Goal: Transaction & Acquisition: Subscribe to service/newsletter

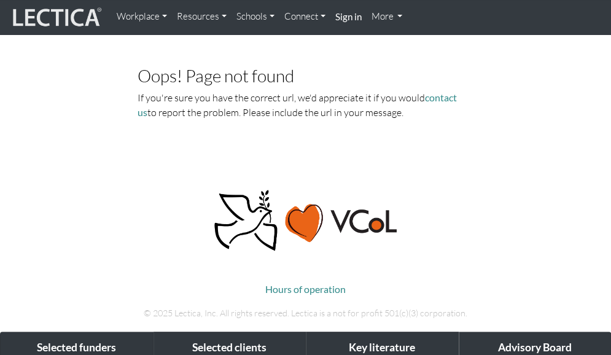
scroll to position [9, 0]
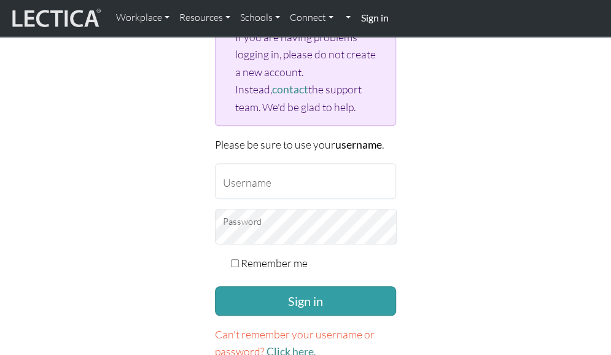
scroll to position [162, 0]
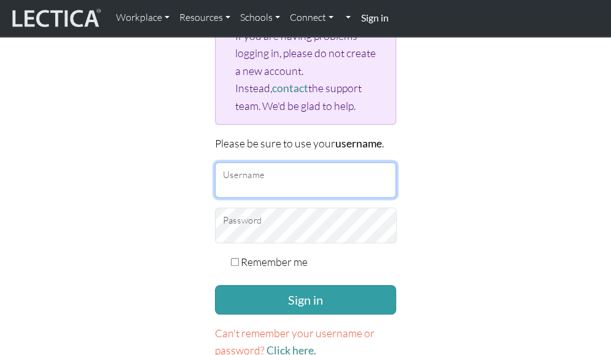
click at [296, 182] on input "Username" at bounding box center [306, 180] width 182 height 36
type input "sofia.kjellstrom@ju.se"
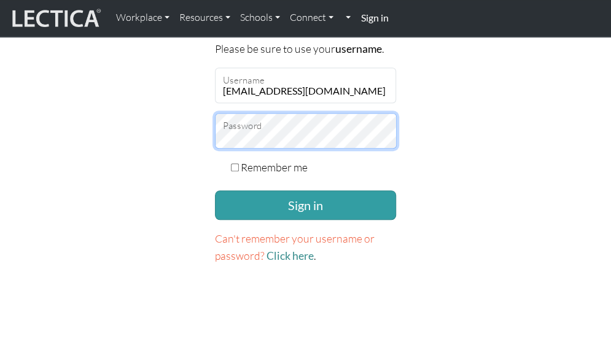
scroll to position [258, 0]
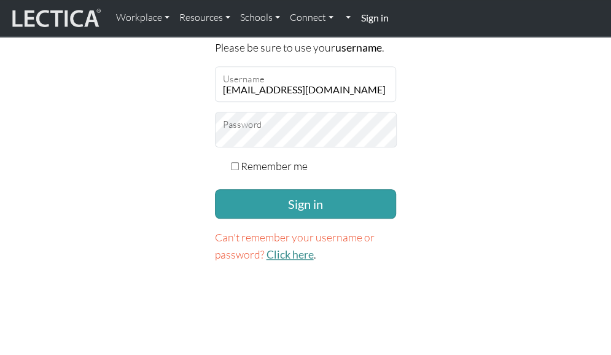
click at [290, 248] on link "Click here" at bounding box center [289, 254] width 47 height 13
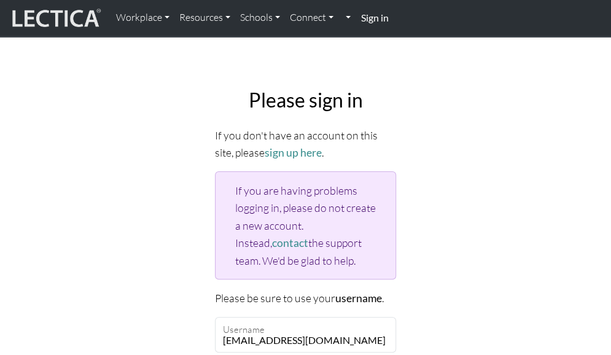
scroll to position [0, 0]
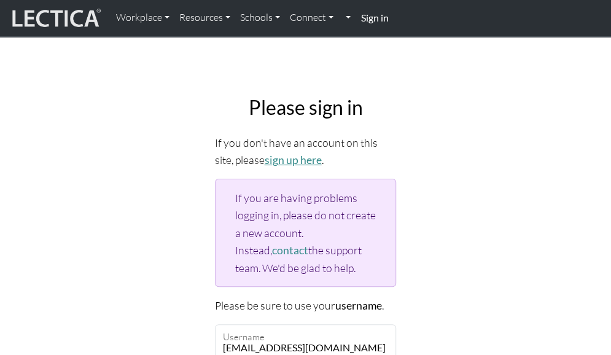
click at [276, 156] on link "sign up here" at bounding box center [293, 159] width 57 height 13
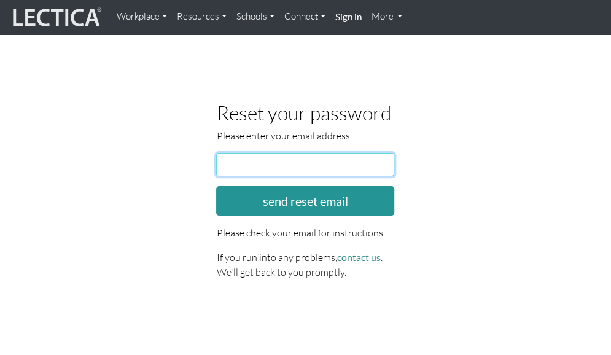
click at [277, 164] on input "email" at bounding box center [305, 164] width 178 height 23
type input "sofia.kjellstrom@ju.se"
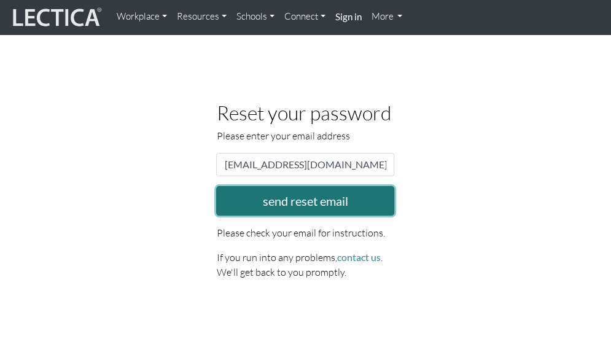
click at [299, 198] on button "send reset email" at bounding box center [305, 200] width 178 height 29
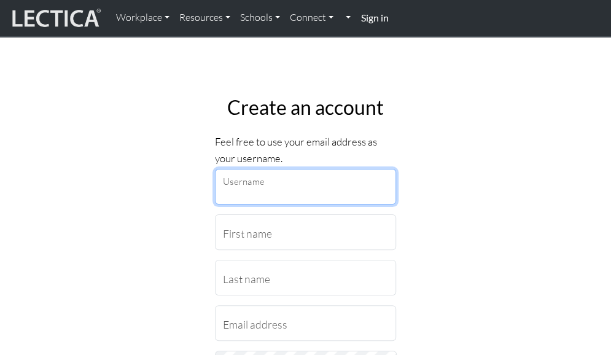
click at [247, 187] on input "Username" at bounding box center [306, 187] width 182 height 36
type input "[EMAIL_ADDRESS][DOMAIN_NAME]"
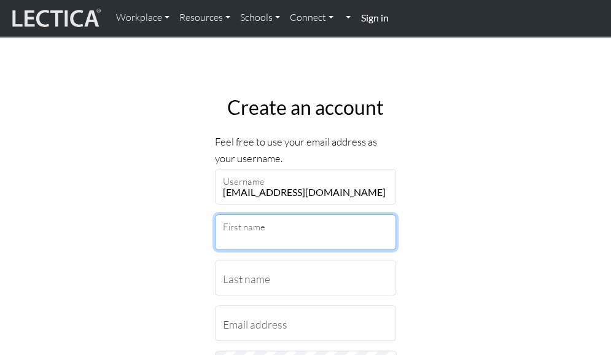
click at [245, 228] on input "First name" at bounding box center [306, 232] width 182 height 36
type input "Sofia"
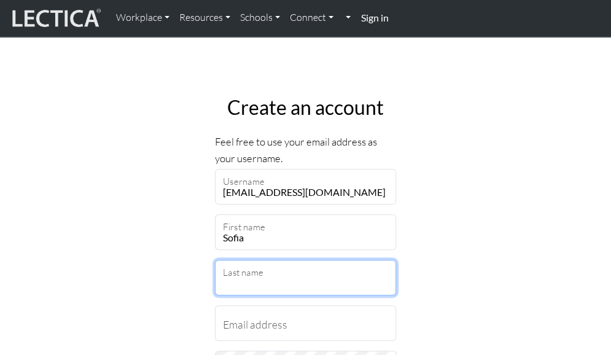
type input "Kjellström"
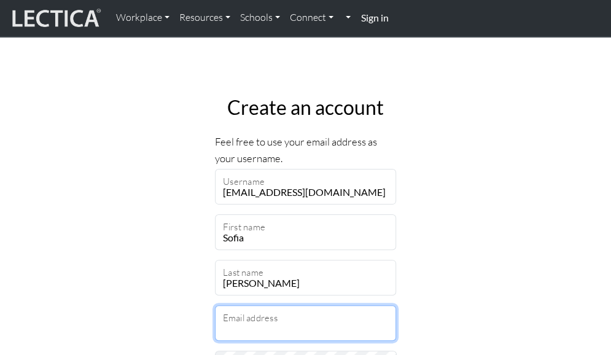
type input "sofia.kjellstrom@ju.se"
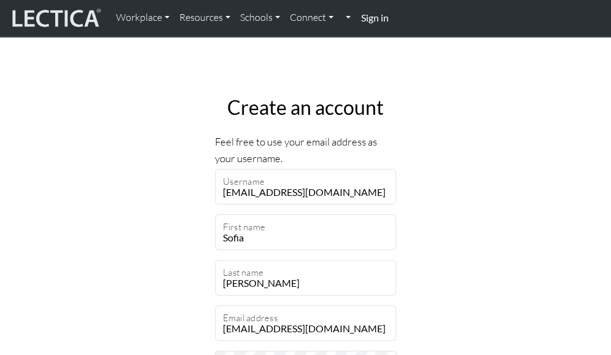
select select "216"
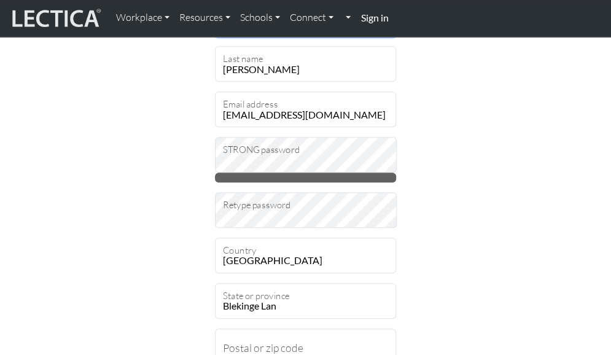
scroll to position [220, 0]
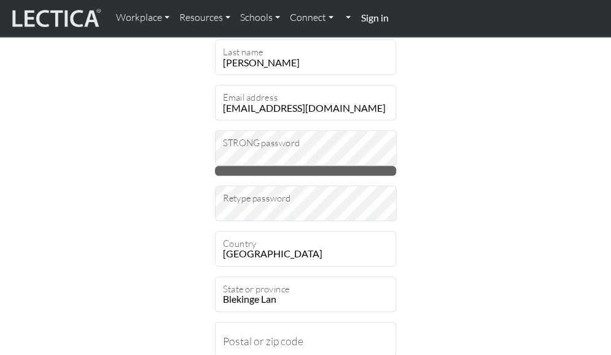
click at [243, 166] on div at bounding box center [306, 171] width 182 height 10
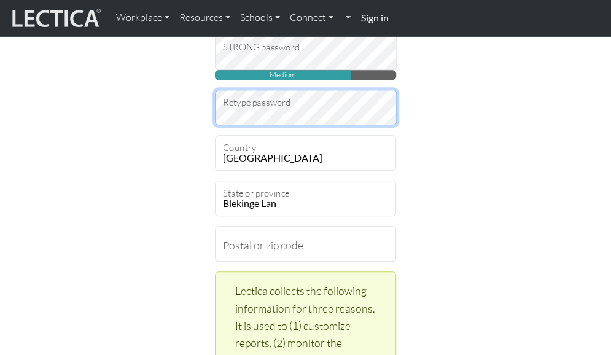
scroll to position [318, 0]
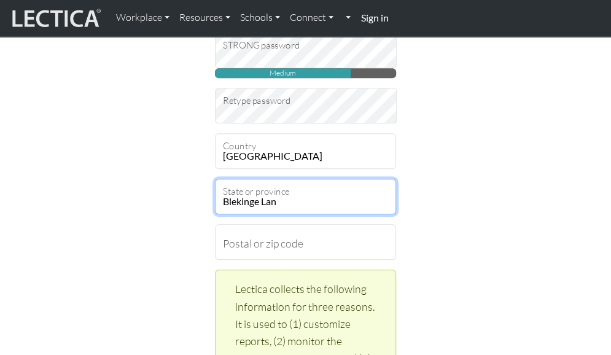
click at [281, 200] on select "Blekinge Lan Dalarnas Lan Gavleborgs Lan Gotlands Lan Hallands Lan Jamtlands La…" at bounding box center [306, 197] width 182 height 36
select select "9494"
click at [215, 179] on select "Blekinge Lan Dalarnas Lan Gavleborgs Lan Gotlands Lan Hallands Lan Jamtlands La…" at bounding box center [306, 197] width 182 height 36
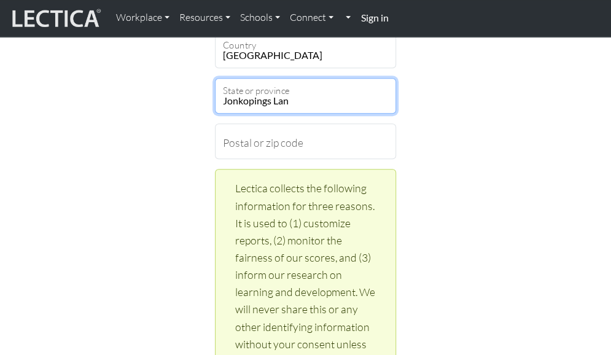
scroll to position [425, 0]
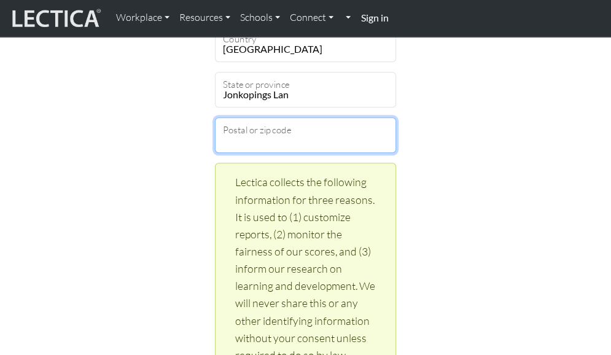
click at [295, 131] on input "Postal or zip code" at bounding box center [306, 135] width 182 height 36
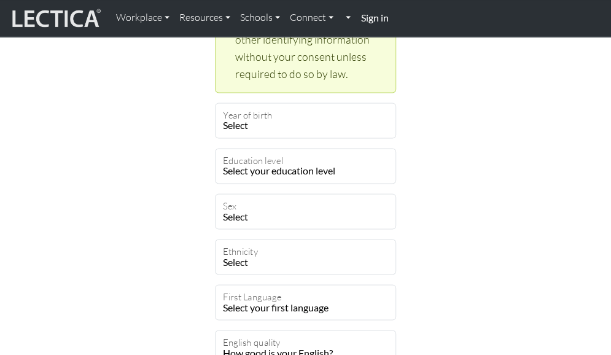
scroll to position [712, 0]
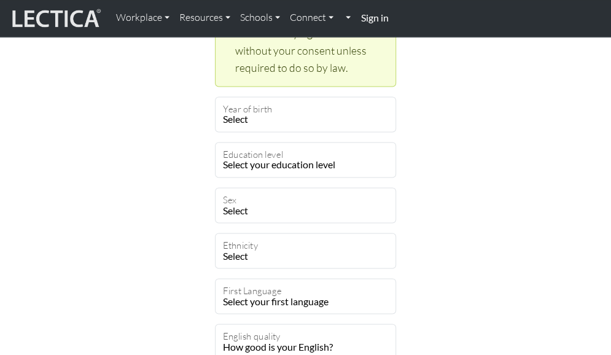
type input "56392"
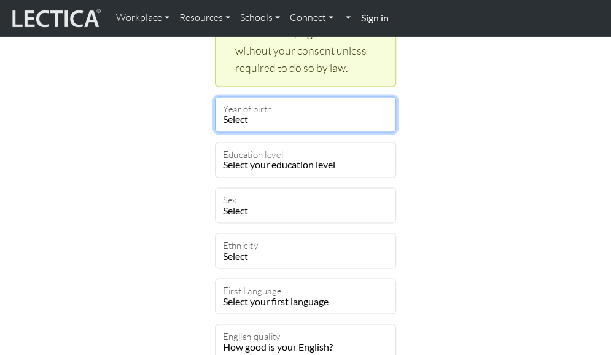
click at [273, 117] on select "Select 2025 2024 2023 2022 2021 2020 2019 2018 2017 2016 2015 2014 2013 2012 20…" at bounding box center [306, 114] width 182 height 36
select select "1970"
click at [215, 96] on select "Select 2025 2024 2023 2022 2021 2020 2019 2018 2017 2016 2015 2014 2013 2012 20…" at bounding box center [306, 114] width 182 height 36
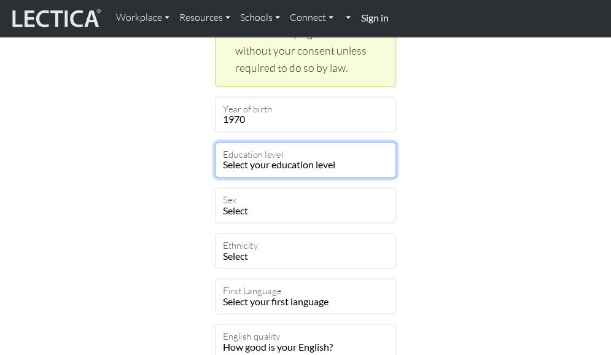
click at [341, 161] on select "Select your education level toddler pre-pre-pre-k pre-pre-k pre-k Kindergarten …" at bounding box center [306, 160] width 182 height 36
select select "27"
click at [215, 142] on select "Select your education level toddler pre-pre-pre-k pre-pre-k pre-k Kindergarten …" at bounding box center [306, 160] width 182 height 36
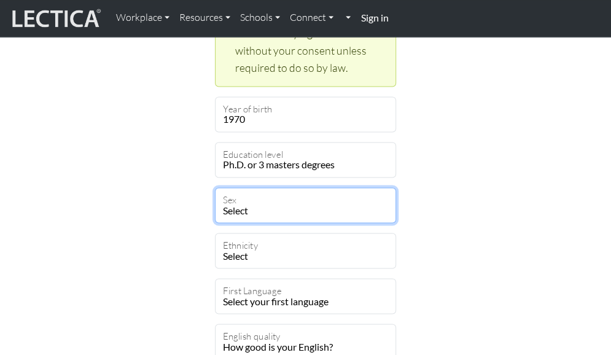
click at [296, 213] on select "Select Male Female Binary Non-binary Opt out" at bounding box center [306, 205] width 182 height 36
select select "female"
click at [215, 187] on select "Select Male Female Binary Non-binary Opt out" at bounding box center [306, 205] width 182 height 36
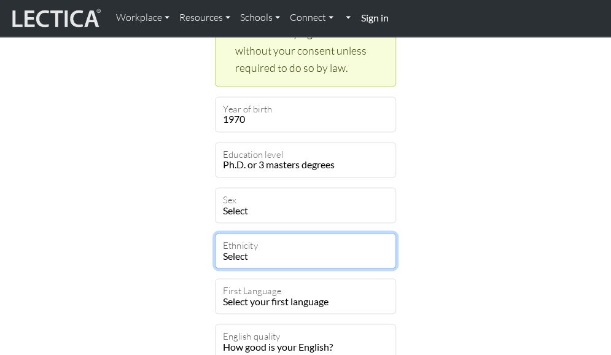
click at [285, 256] on select "Select African Asian Black Carribean Caucasian Central American Eurasian Indian…" at bounding box center [306, 251] width 182 height 36
select select "101"
click at [215, 233] on select "Select African Asian Black Carribean Caucasian Central American Eurasian Indian…" at bounding box center [306, 251] width 182 height 36
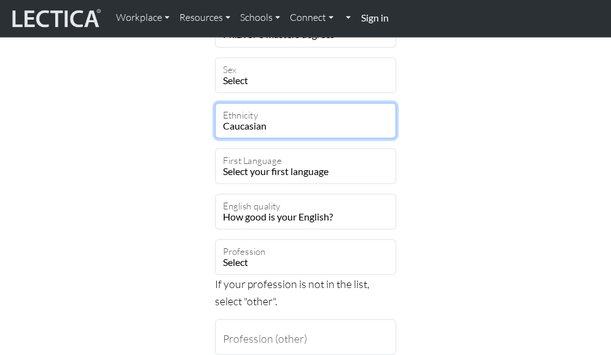
scroll to position [859, 0]
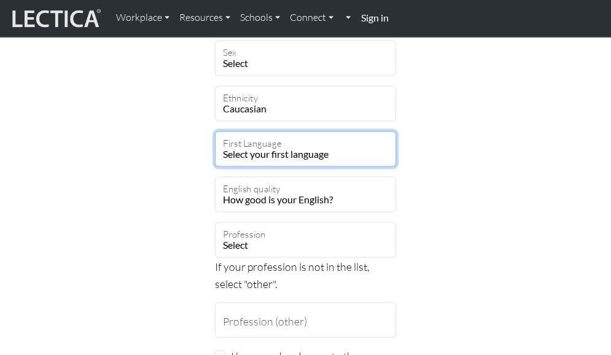
click at [324, 149] on select "Select your first language Abkhazian Achinese Acoli Adangme Adyghe Afar Afrihil…" at bounding box center [306, 149] width 182 height 36
select select "2298"
click at [215, 131] on select "Select your first language Abkhazian Achinese Acoli Adangme Adyghe Afar Afrihil…" at bounding box center [306, 149] width 182 height 36
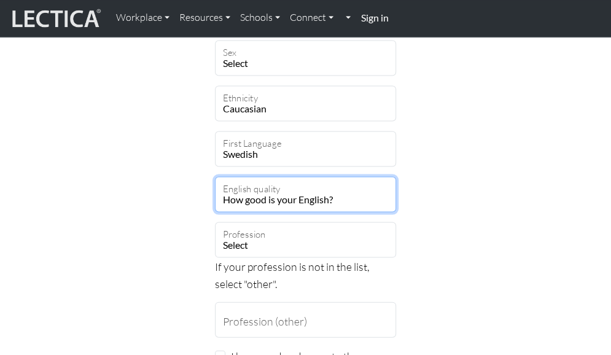
click at [375, 195] on select "How good is your English? Outstanding Excellent Very good Good Not so good Poor" at bounding box center [306, 194] width 182 height 36
select select "3"
click at [215, 176] on select "How good is your English? Outstanding Excellent Very good Good Not so good Poor" at bounding box center [306, 194] width 182 height 36
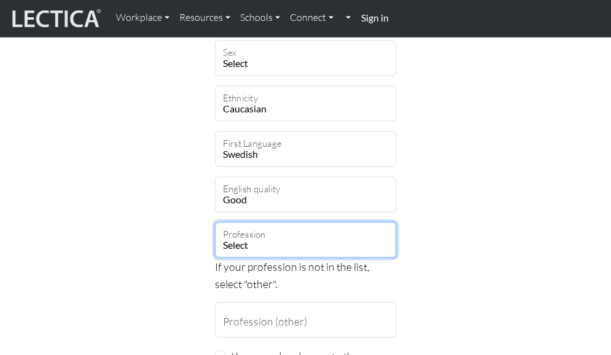
click at [329, 242] on select "Select academic accounting/finance administration arts: performing arts: visual…" at bounding box center [306, 240] width 182 height 36
select select "34"
click at [215, 222] on select "Select academic accounting/finance administration arts: performing arts: visual…" at bounding box center [306, 240] width 182 height 36
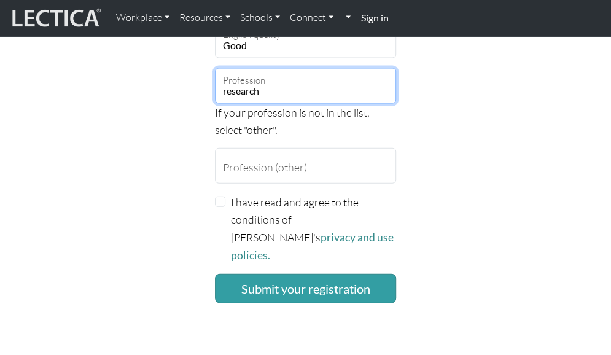
scroll to position [1022, 0]
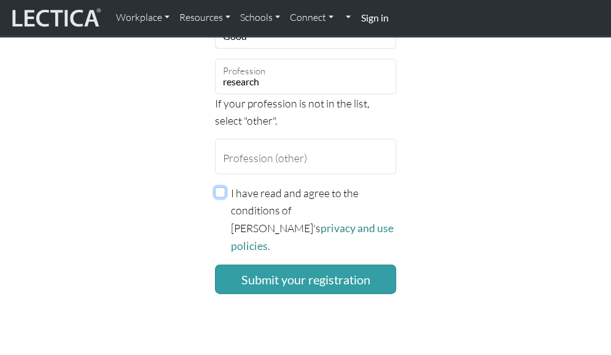
click at [221, 190] on input "I have read and agree to the conditions of Lectica's privacy and use policies." at bounding box center [220, 192] width 11 height 11
checkbox input "true"
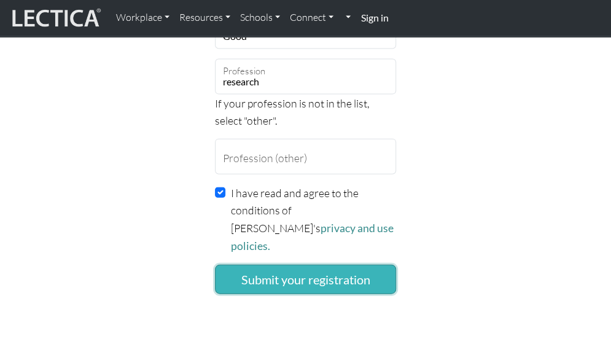
click at [315, 265] on button "Submit your registration" at bounding box center [306, 279] width 182 height 29
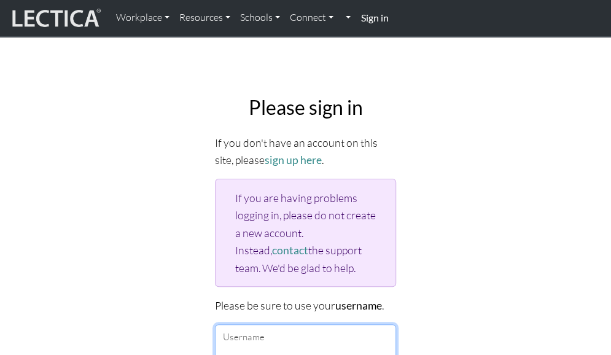
type input "[EMAIL_ADDRESS][DOMAIN_NAME]"
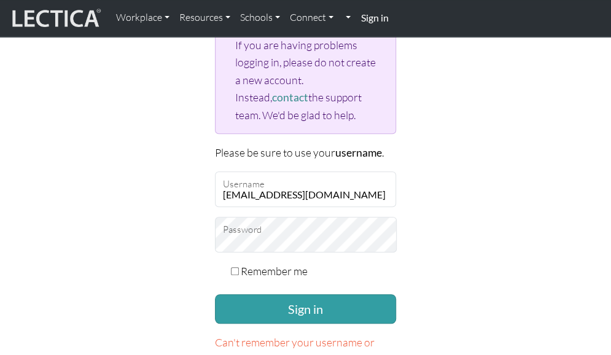
scroll to position [196, 0]
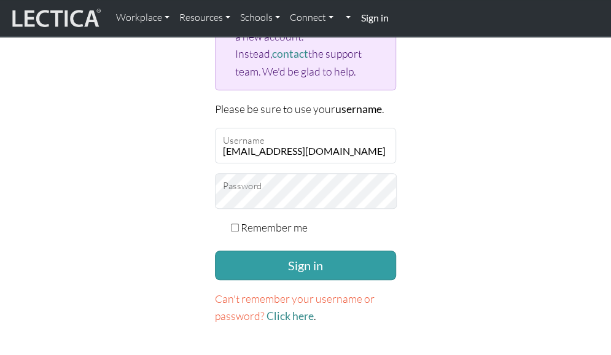
click at [232, 223] on input "Remember me" at bounding box center [235, 227] width 8 height 8
checkbox input "true"
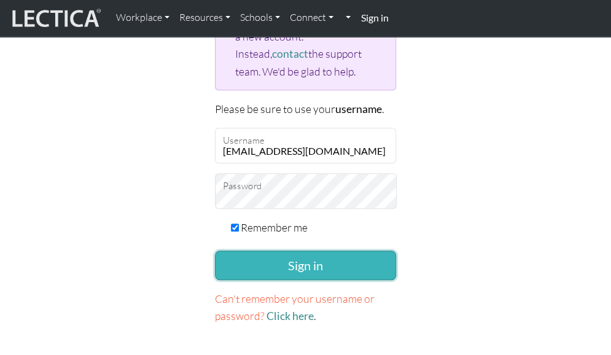
click at [301, 260] on button "Sign in" at bounding box center [306, 264] width 182 height 29
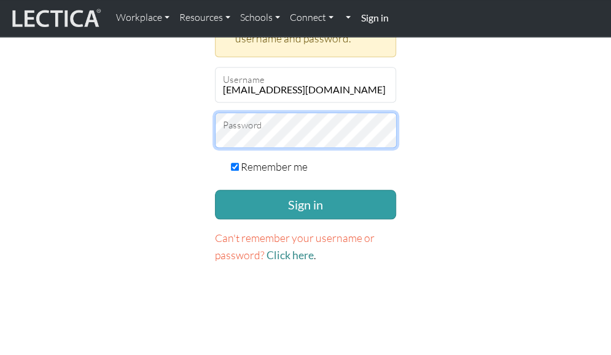
scroll to position [393, 0]
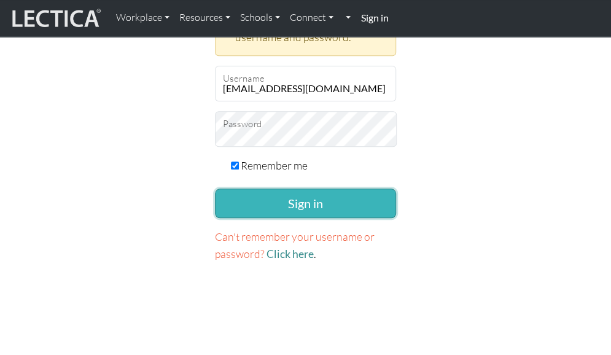
click at [317, 193] on button "Sign in" at bounding box center [306, 202] width 182 height 29
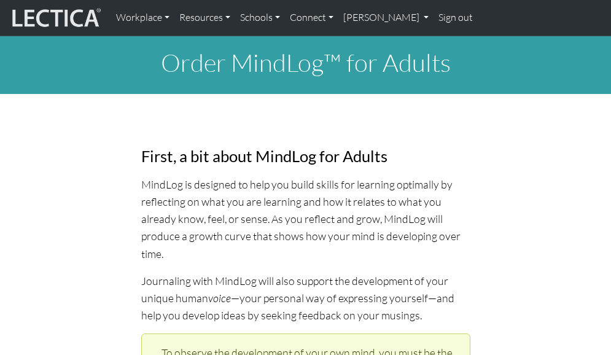
select select "1970"
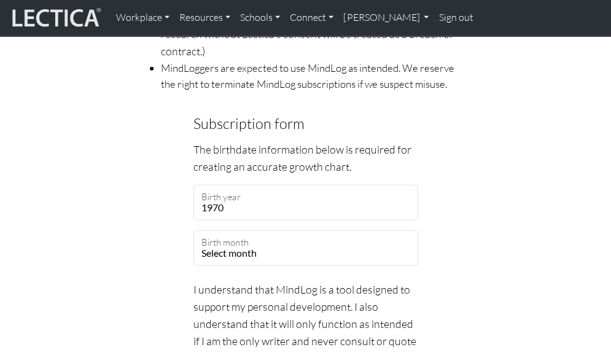
scroll to position [1209, 0]
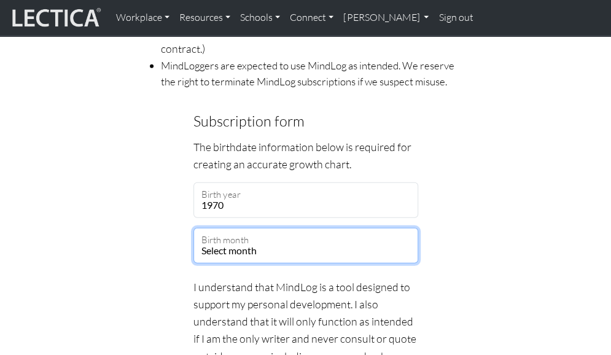
click at [208, 250] on select "Select month January February March April May June July August September Octobe…" at bounding box center [305, 246] width 225 height 36
select select "02"
click at [193, 228] on select "Select month January February March April May June July August September Octobe…" at bounding box center [305, 246] width 225 height 36
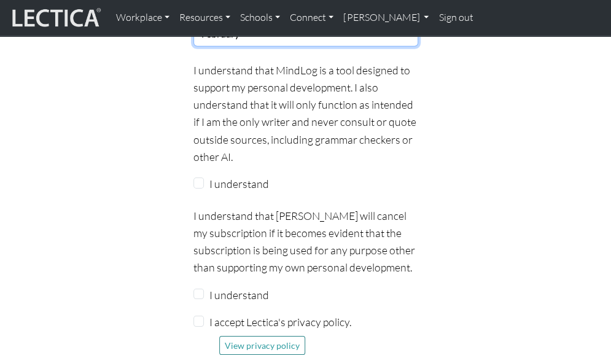
scroll to position [1425, 0]
click at [201, 184] on input "I understand" at bounding box center [198, 183] width 11 height 11
checkbox input "true"
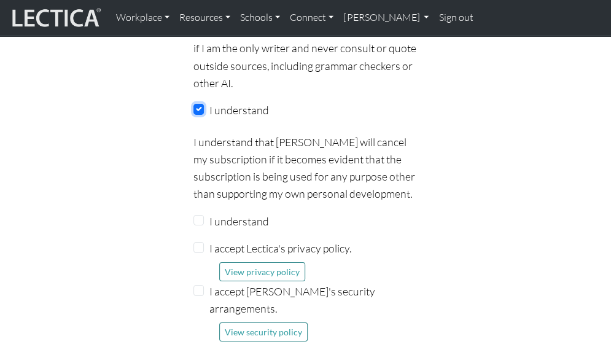
scroll to position [1500, 0]
click at [245, 201] on fieldset "Subscription form The birthdate information below is required for creating an a…" at bounding box center [305, 228] width 225 height 819
click at [199, 220] on input "I understand" at bounding box center [198, 219] width 11 height 11
checkbox input "true"
click at [200, 244] on input "I accept Lectica's privacy policy." at bounding box center [198, 246] width 11 height 11
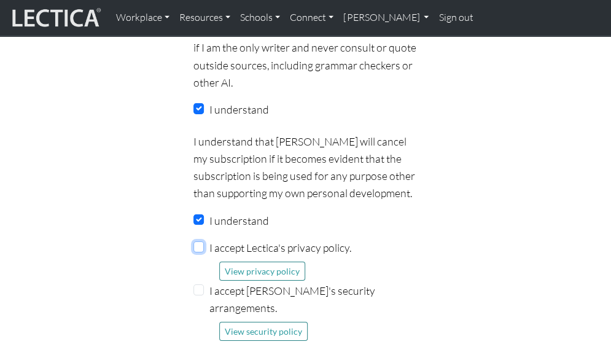
checkbox input "true"
click at [203, 283] on div "I accept Lectica's security arrangements. View security policy" at bounding box center [305, 311] width 225 height 59
click at [201, 286] on input "I accept Lectica's security arrangements." at bounding box center [198, 289] width 11 height 11
checkbox input "true"
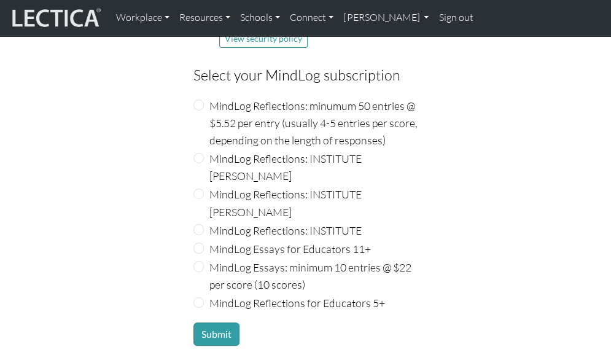
scroll to position [1793, 0]
click at [199, 223] on input "MindLog Reflections: INSTITUTE" at bounding box center [198, 228] width 11 height 11
radio input "true"
click at [212, 322] on button "Submit" at bounding box center [216, 333] width 46 height 23
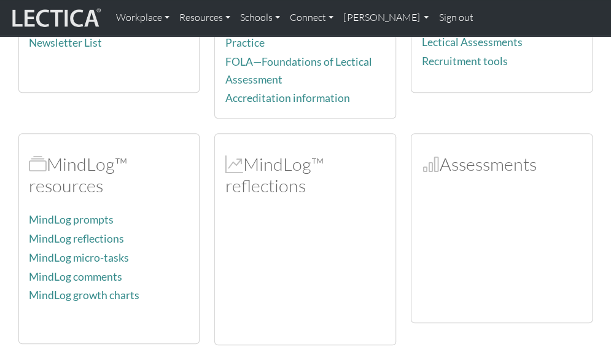
scroll to position [219, 0]
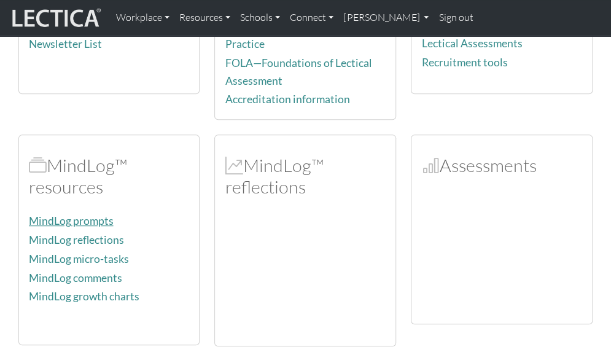
click at [96, 216] on link "MindLog prompts" at bounding box center [71, 220] width 85 height 13
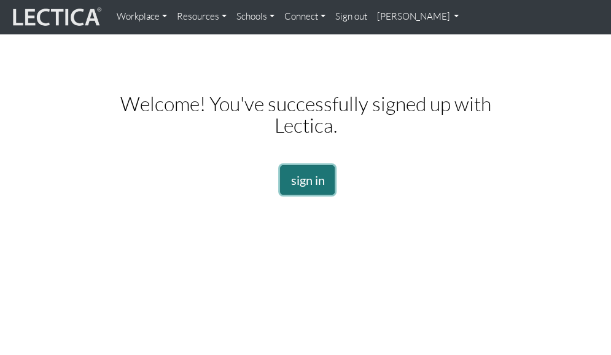
click at [314, 178] on link "sign in" at bounding box center [307, 179] width 55 height 29
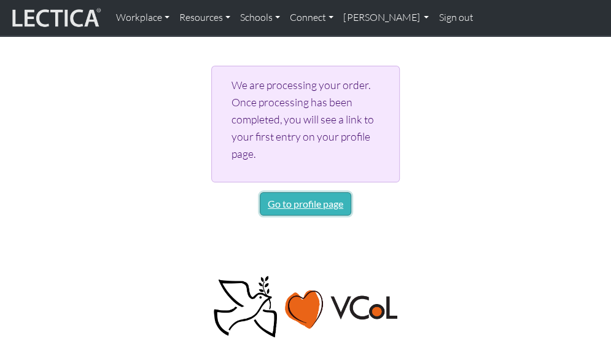
click at [325, 204] on link "Go to profile page" at bounding box center [305, 203] width 91 height 23
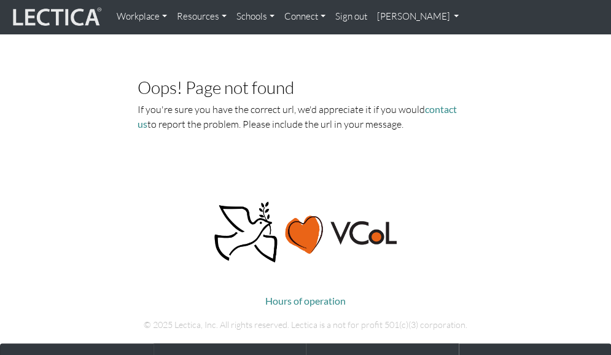
click at [538, 172] on body "Workplace Assessments Why LectaTests? About LectaTests Leadership Leader develo…" at bounding box center [305, 298] width 611 height 596
